Goal: Task Accomplishment & Management: Manage account settings

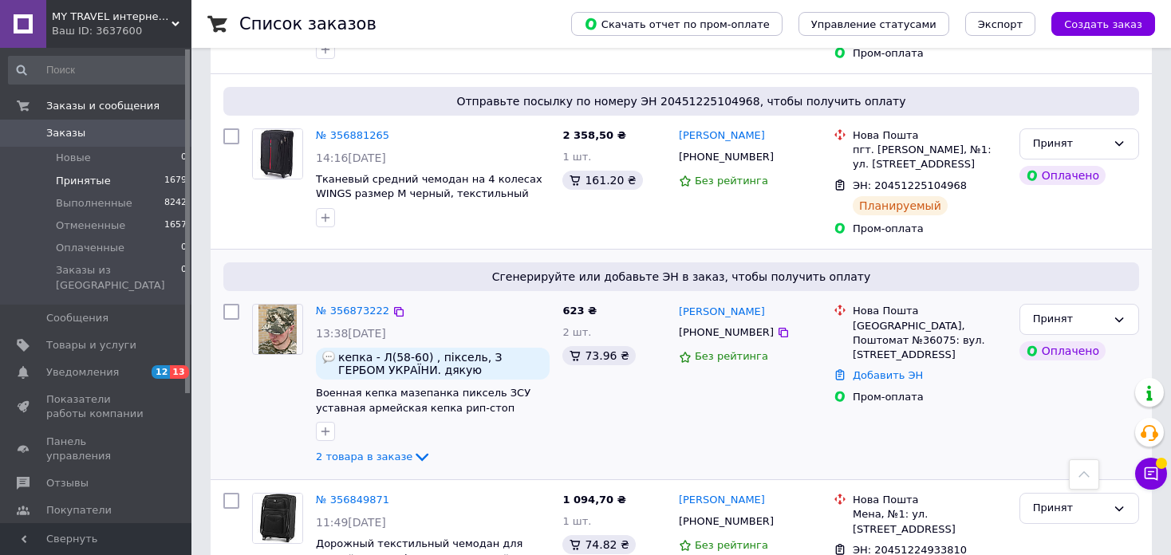
scroll to position [479, 0]
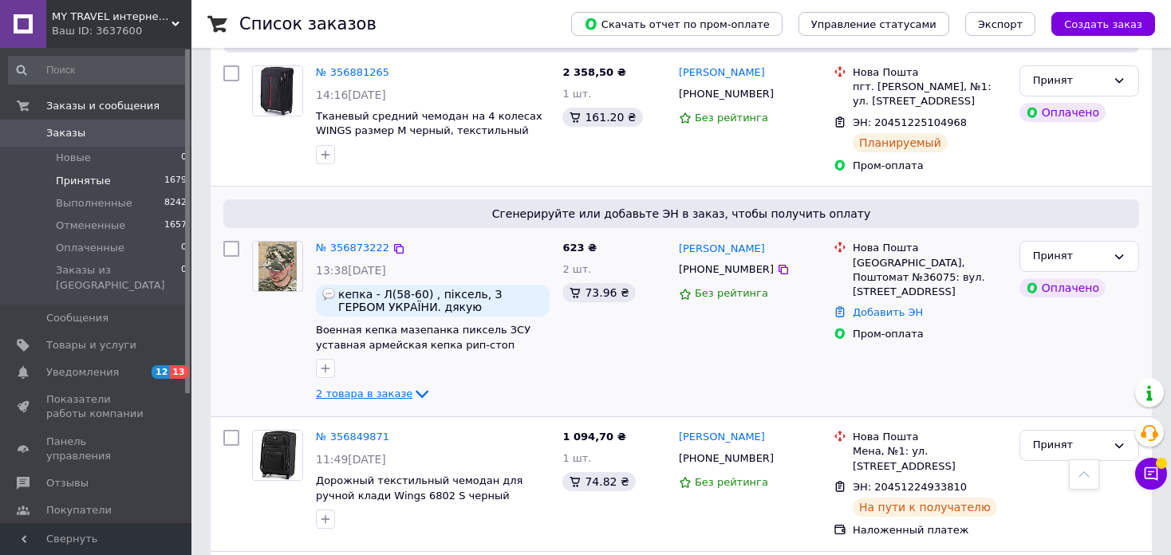
click at [383, 388] on span "2 товара в заказе" at bounding box center [364, 394] width 97 height 12
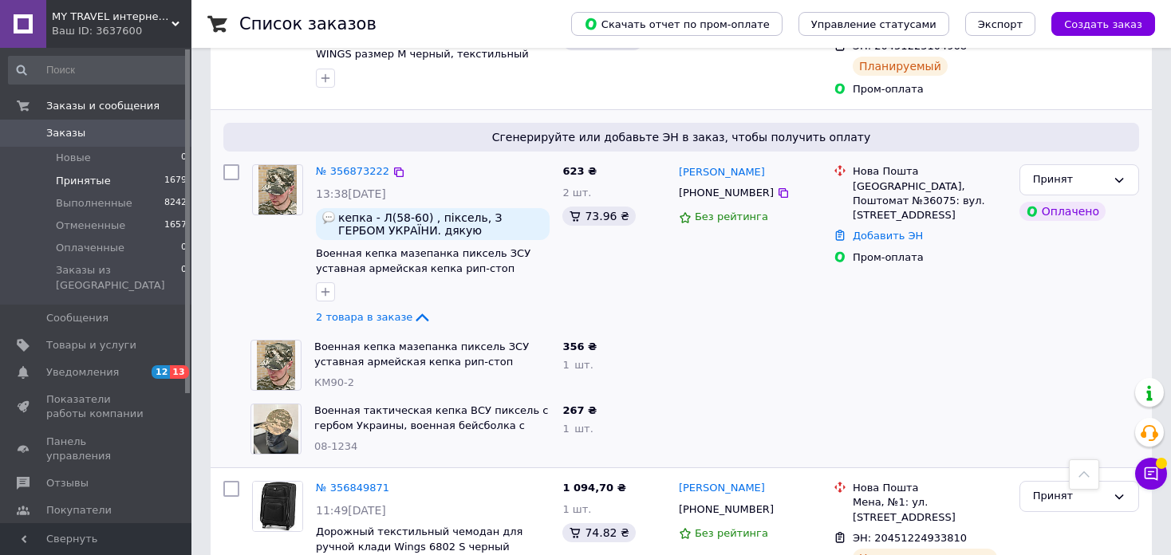
scroll to position [399, 0]
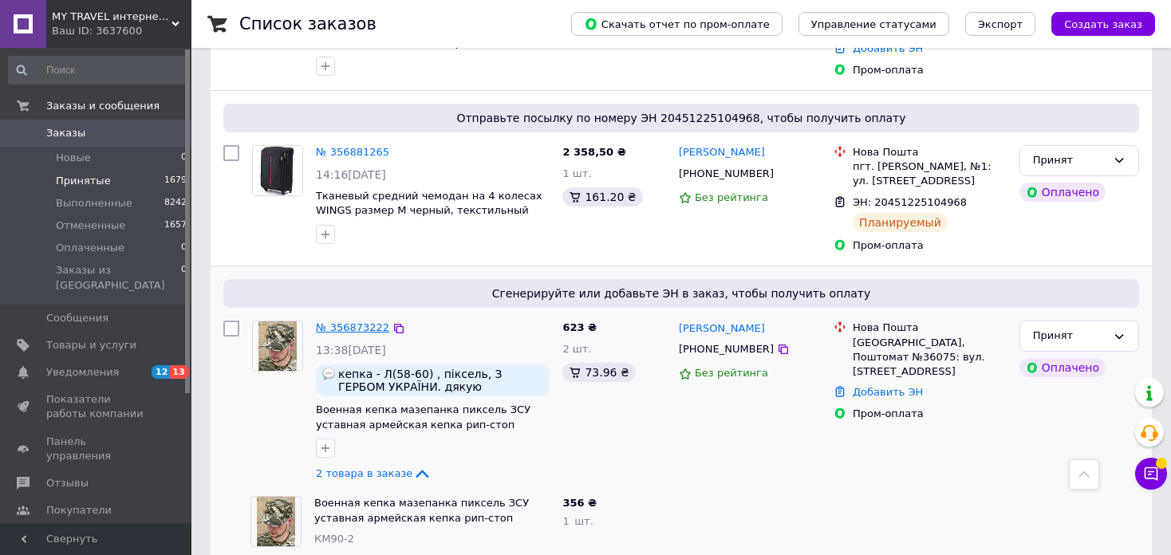
click at [334, 322] on link "№ 356873222" at bounding box center [352, 328] width 73 height 12
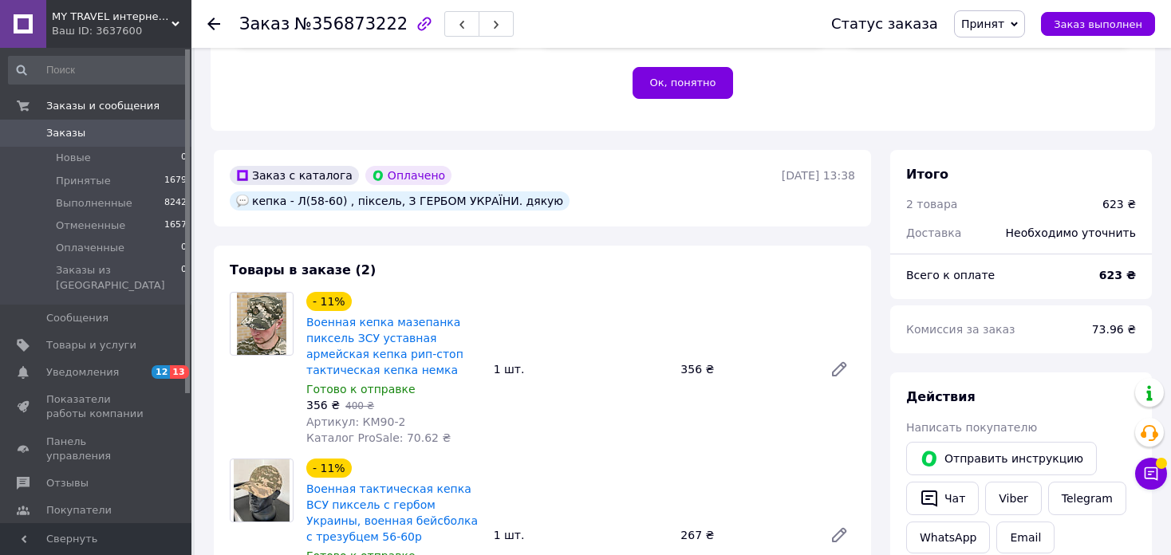
scroll to position [798, 0]
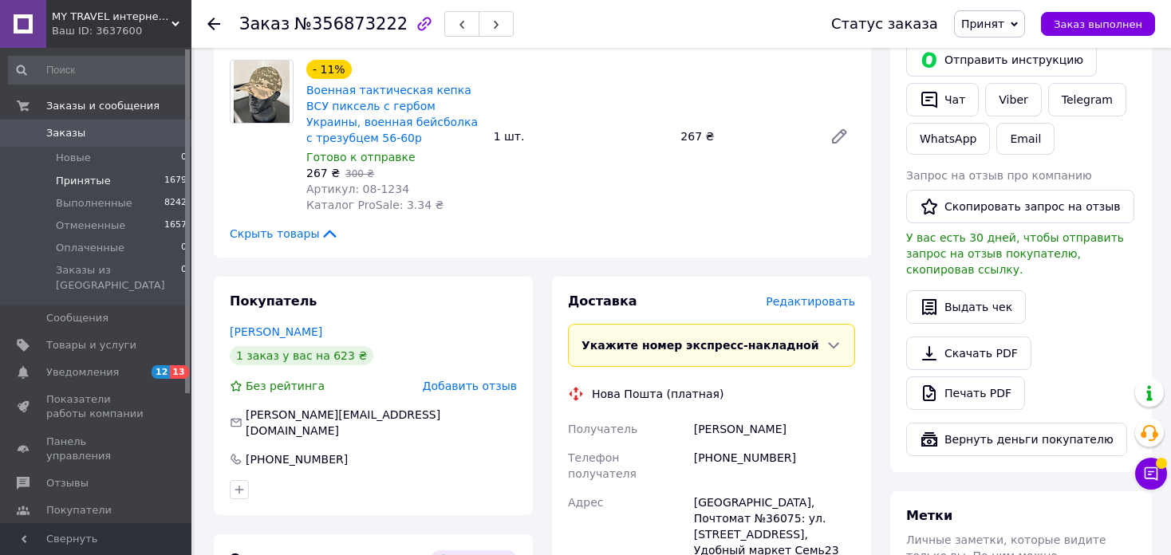
click at [73, 182] on span "Принятые" at bounding box center [83, 181] width 55 height 14
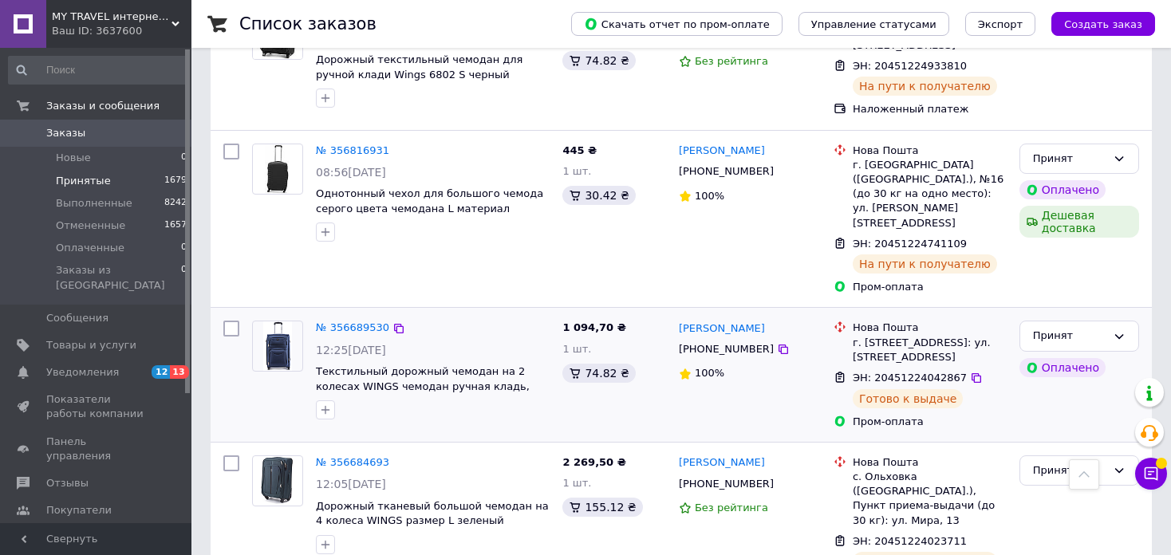
scroll to position [958, 0]
